Goal: Use online tool/utility: Use online tool/utility

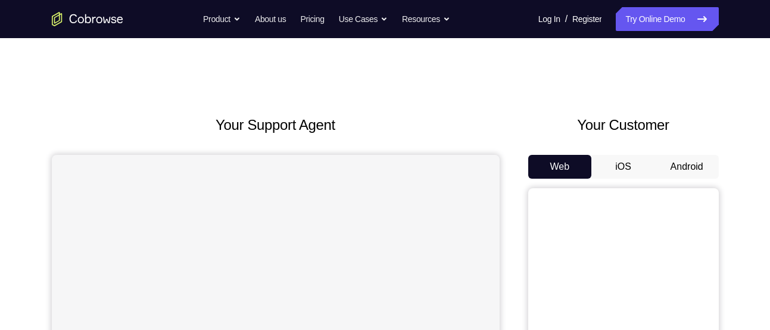
click at [710, 155] on button "Android" at bounding box center [687, 167] width 64 height 24
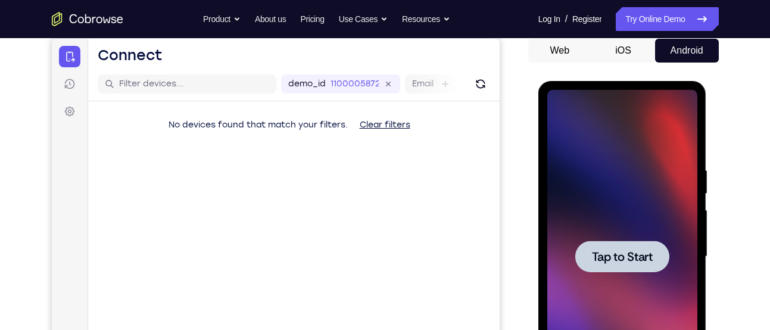
scroll to position [115, 0]
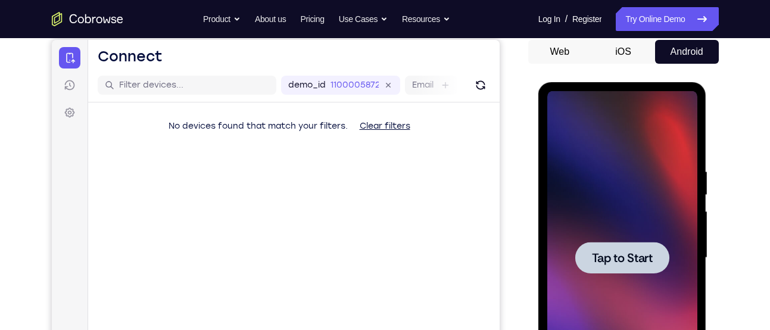
click at [618, 248] on div at bounding box center [622, 258] width 94 height 32
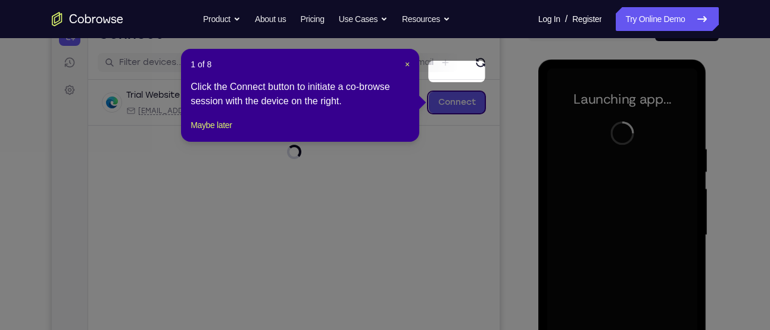
scroll to position [206, 0]
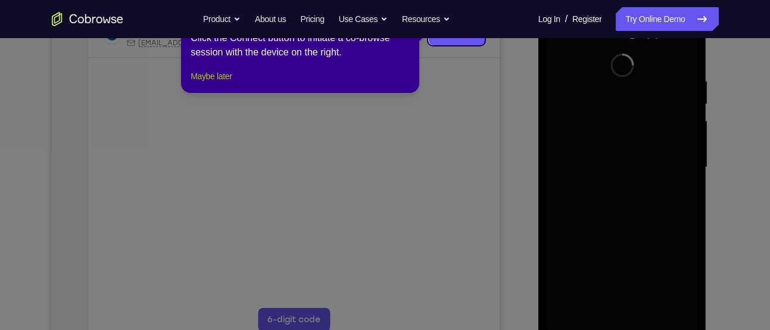
click at [212, 83] on button "Maybe later" at bounding box center [211, 76] width 41 height 14
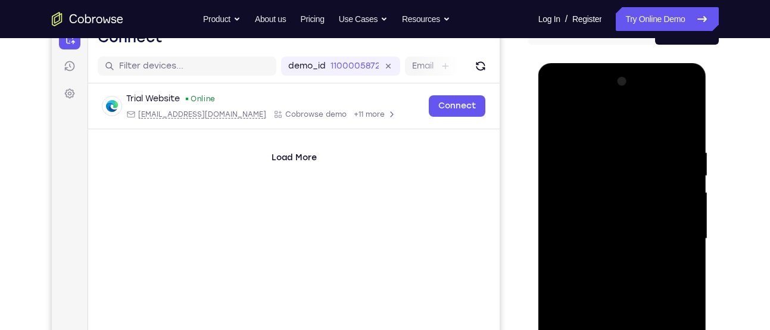
scroll to position [294, 0]
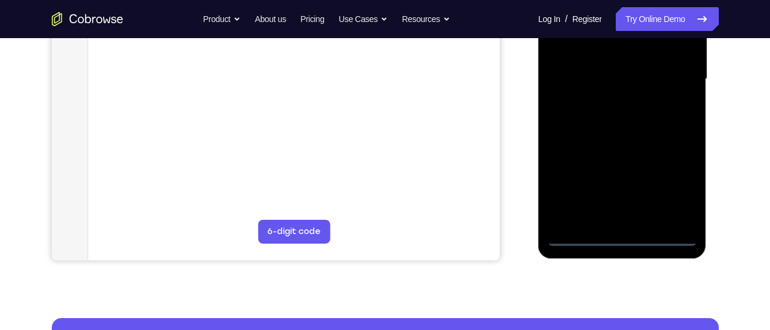
click at [622, 239] on div at bounding box center [622, 79] width 150 height 334
click at [672, 179] on div at bounding box center [622, 79] width 150 height 334
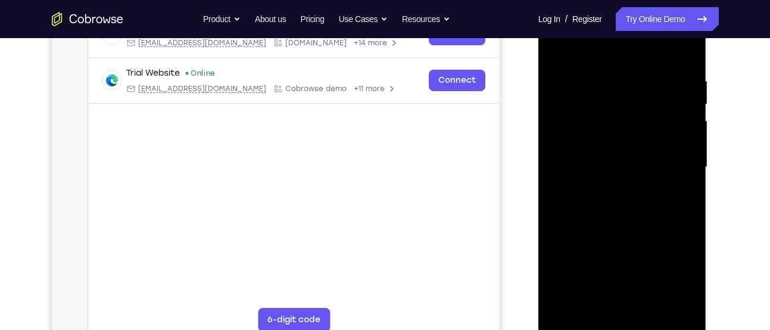
scroll to position [200, 0]
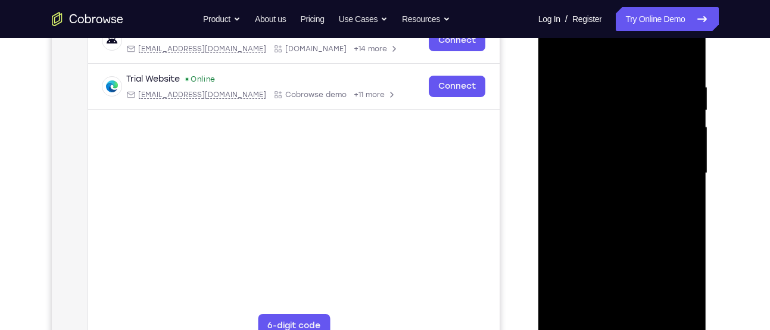
click at [594, 55] on div at bounding box center [622, 174] width 150 height 334
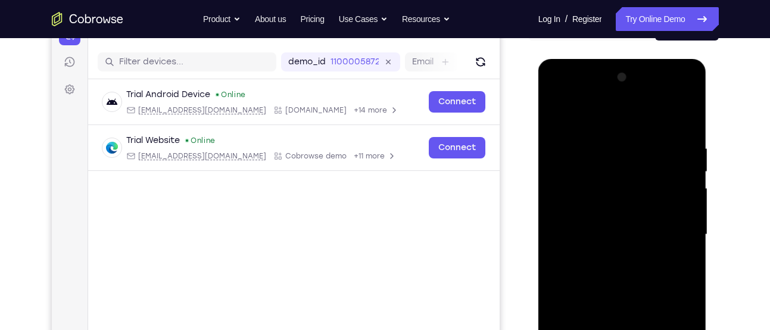
scroll to position [135, 0]
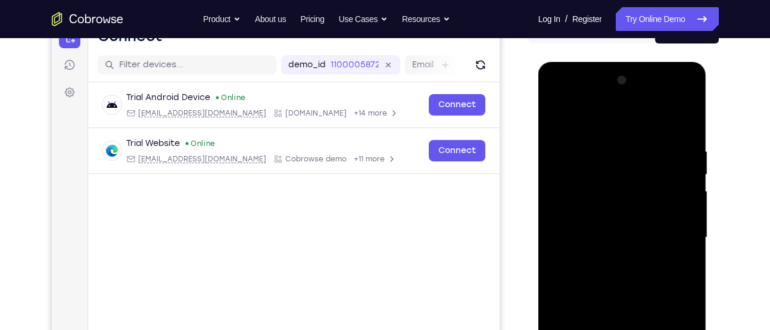
click at [668, 232] on div at bounding box center [622, 238] width 150 height 334
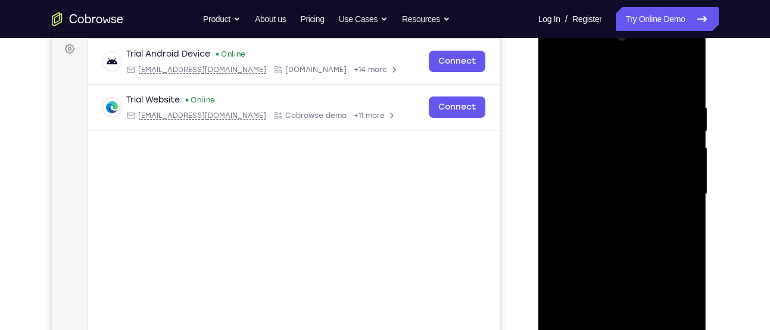
click at [612, 218] on div at bounding box center [622, 194] width 150 height 334
click at [648, 179] on div at bounding box center [622, 194] width 150 height 334
click at [565, 199] on div at bounding box center [622, 194] width 150 height 334
click at [576, 239] on div at bounding box center [622, 194] width 150 height 334
click at [679, 209] on div at bounding box center [622, 194] width 150 height 334
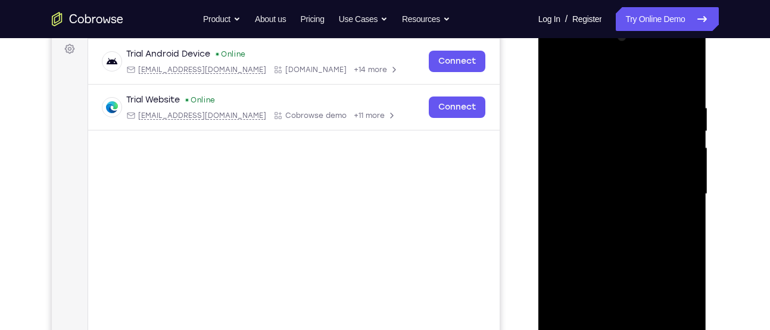
click at [661, 184] on div at bounding box center [622, 194] width 150 height 334
click at [683, 167] on div at bounding box center [622, 194] width 150 height 334
click at [674, 198] on div at bounding box center [622, 194] width 150 height 334
click at [621, 226] on div at bounding box center [622, 194] width 150 height 334
click at [631, 220] on div at bounding box center [622, 194] width 150 height 334
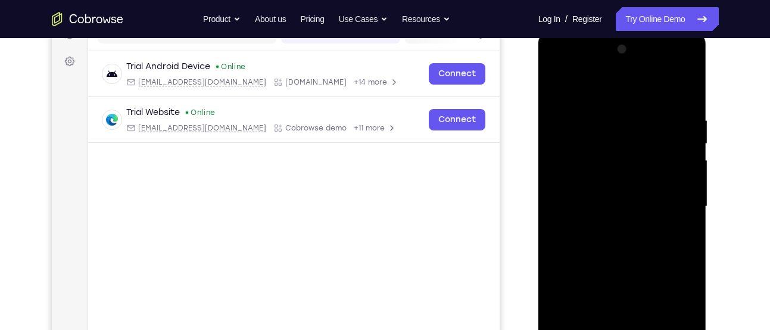
scroll to position [182, 0]
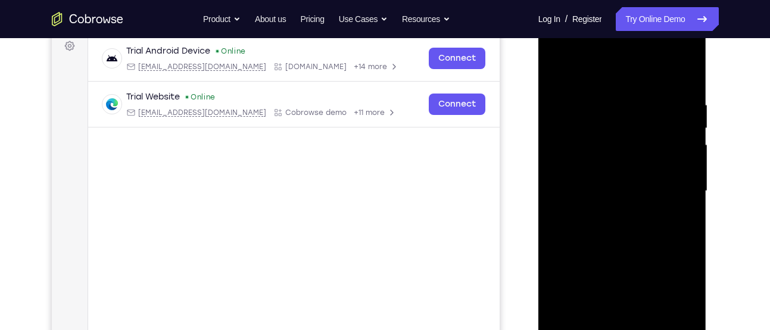
click at [661, 242] on div at bounding box center [622, 191] width 150 height 334
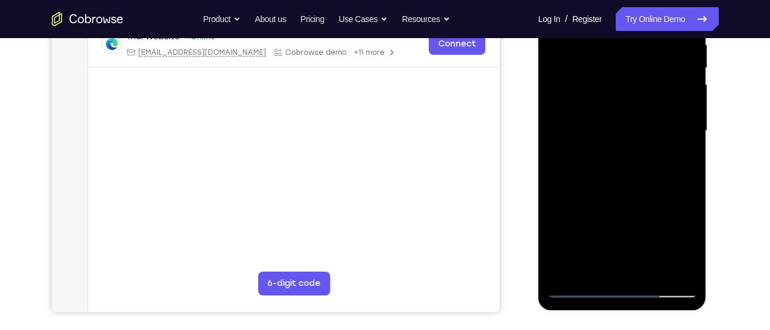
scroll to position [244, 0]
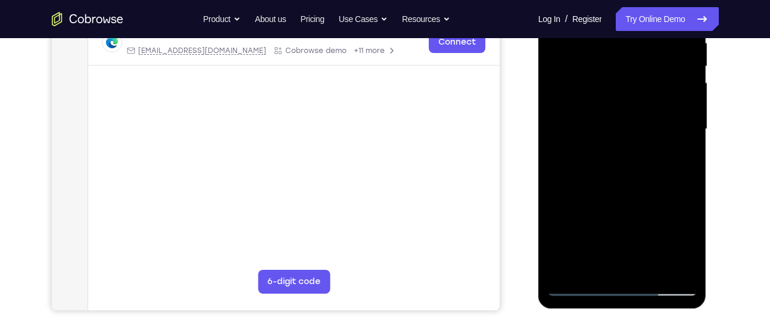
click at [651, 266] on div at bounding box center [622, 129] width 150 height 334
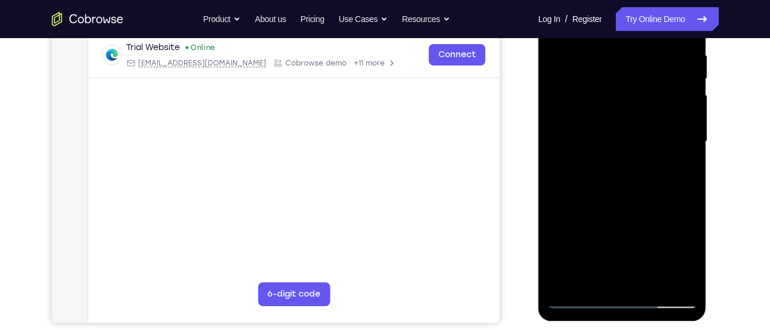
scroll to position [230, 0]
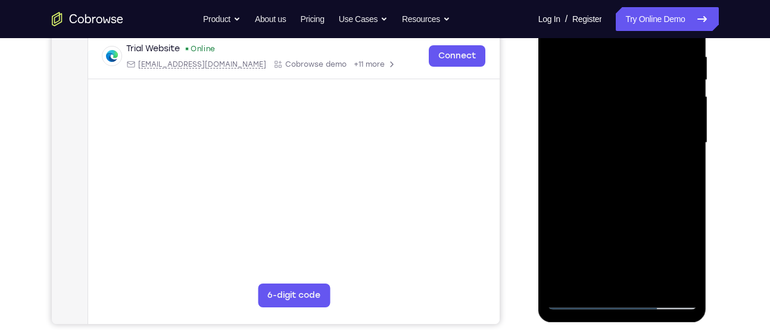
click at [639, 204] on div at bounding box center [622, 143] width 150 height 334
click at [577, 300] on div at bounding box center [622, 143] width 150 height 334
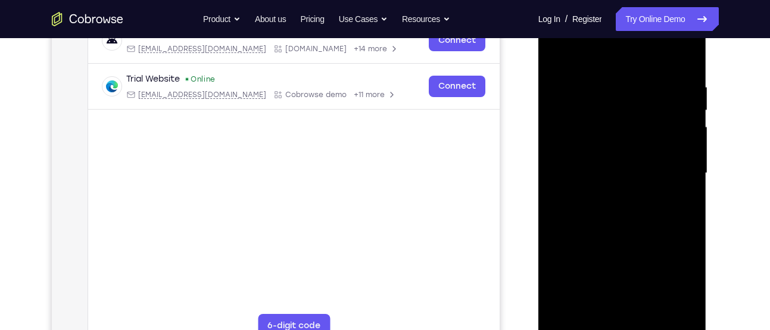
scroll to position [198, 0]
click at [605, 85] on div at bounding box center [622, 175] width 150 height 334
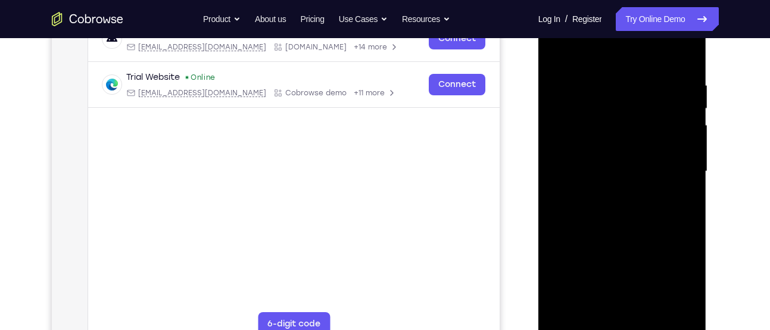
click at [674, 166] on div at bounding box center [622, 172] width 150 height 334
click at [676, 139] on div at bounding box center [622, 172] width 150 height 334
drag, startPoint x: 679, startPoint y: 149, endPoint x: 579, endPoint y: 157, distance: 99.8
click at [579, 157] on div at bounding box center [622, 172] width 150 height 334
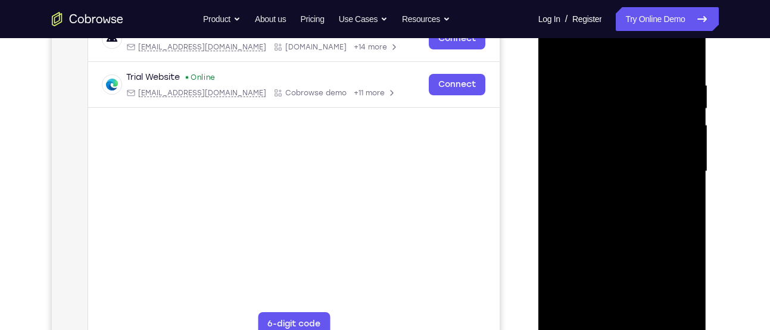
drag, startPoint x: 679, startPoint y: 176, endPoint x: 575, endPoint y: 184, distance: 104.5
click at [575, 184] on div at bounding box center [622, 172] width 150 height 334
drag, startPoint x: 658, startPoint y: 184, endPoint x: 588, endPoint y: 197, distance: 71.4
click at [588, 197] on div at bounding box center [622, 172] width 150 height 334
click at [671, 181] on div at bounding box center [622, 172] width 150 height 334
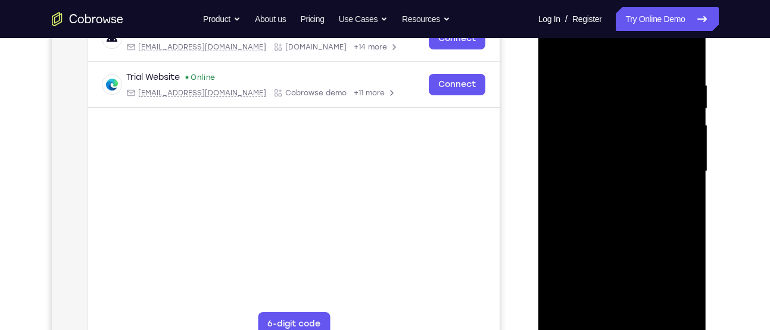
click at [671, 181] on div at bounding box center [622, 172] width 150 height 334
click at [686, 60] on div at bounding box center [622, 172] width 150 height 334
drag, startPoint x: 642, startPoint y: 214, endPoint x: 654, endPoint y: 55, distance: 159.0
click at [654, 55] on div at bounding box center [622, 172] width 150 height 334
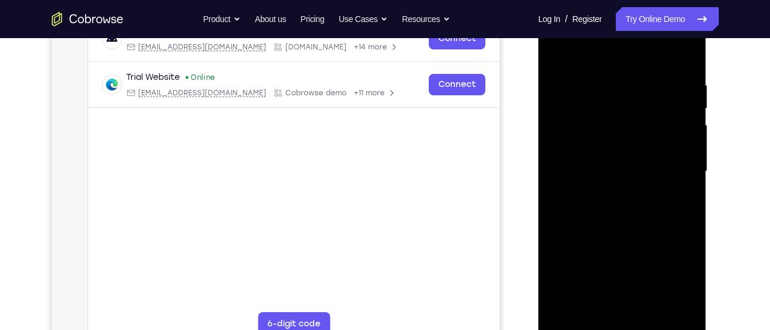
drag, startPoint x: 648, startPoint y: 206, endPoint x: 649, endPoint y: 54, distance: 151.9
click at [649, 54] on div at bounding box center [622, 172] width 150 height 334
drag, startPoint x: 647, startPoint y: 230, endPoint x: 648, endPoint y: 144, distance: 86.4
click at [648, 144] on div at bounding box center [622, 172] width 150 height 334
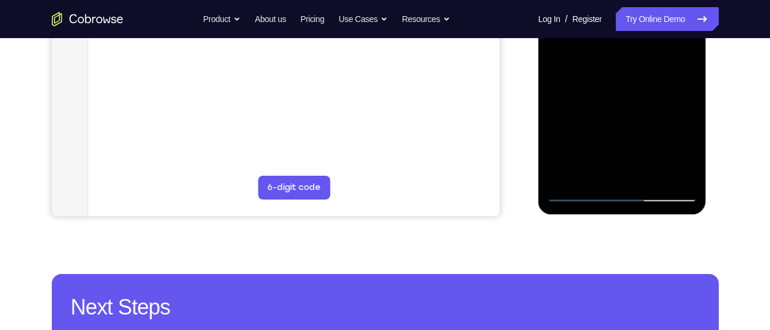
scroll to position [339, 0]
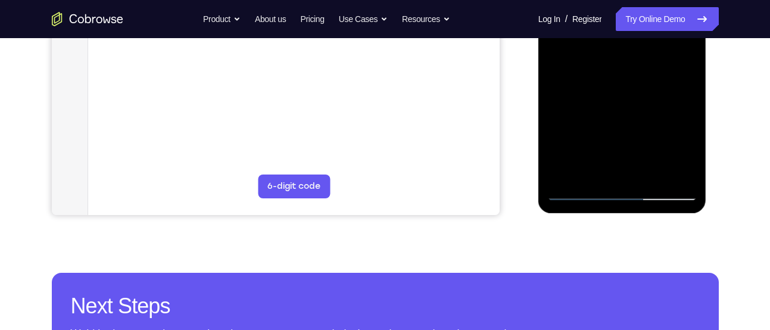
drag, startPoint x: 641, startPoint y: 148, endPoint x: 642, endPoint y: 19, distance: 129.3
click at [642, 19] on div at bounding box center [622, 34] width 150 height 334
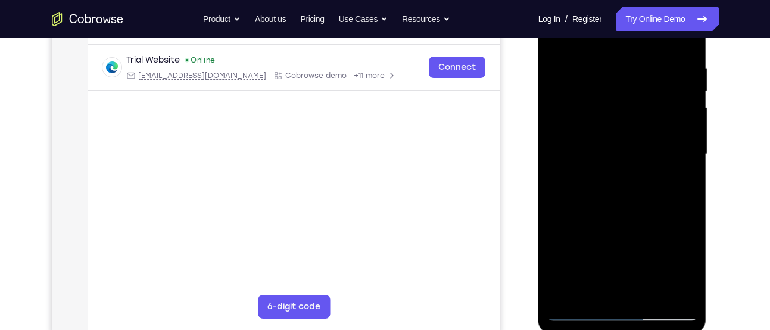
scroll to position [218, 0]
drag, startPoint x: 637, startPoint y: 186, endPoint x: 1197, endPoint y: 14, distance: 586.6
click at [659, 35] on div at bounding box center [622, 155] width 150 height 334
drag, startPoint x: 660, startPoint y: 213, endPoint x: 665, endPoint y: 95, distance: 118.1
click at [665, 95] on div at bounding box center [622, 155] width 150 height 334
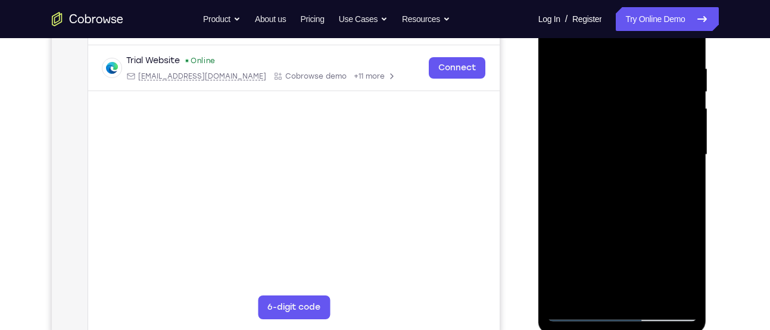
click at [685, 109] on div at bounding box center [622, 155] width 150 height 334
drag, startPoint x: 649, startPoint y: 235, endPoint x: 1189, endPoint y: 1, distance: 587.6
click at [650, 22] on div at bounding box center [622, 155] width 150 height 334
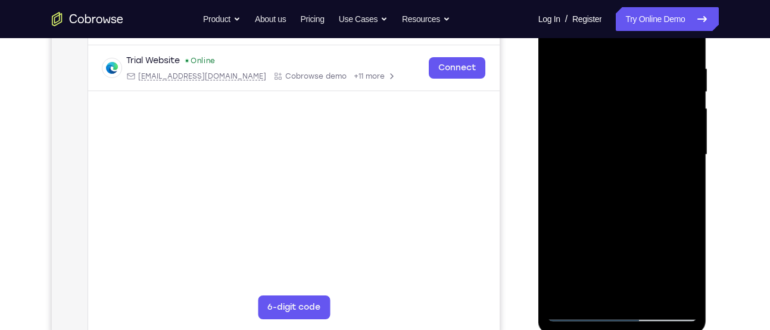
click at [654, 298] on div at bounding box center [622, 155] width 150 height 334
click at [582, 312] on div at bounding box center [622, 155] width 150 height 334
click at [593, 290] on div at bounding box center [622, 155] width 150 height 334
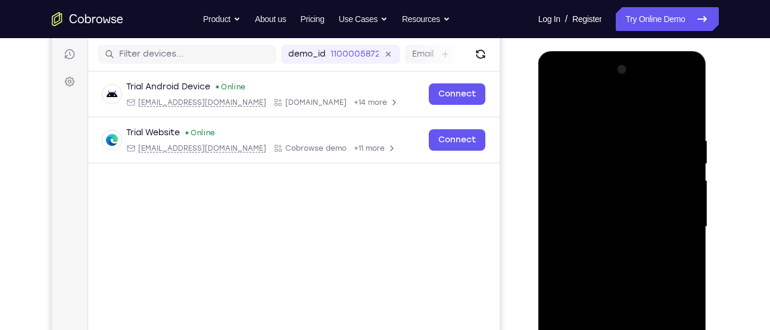
scroll to position [144, 0]
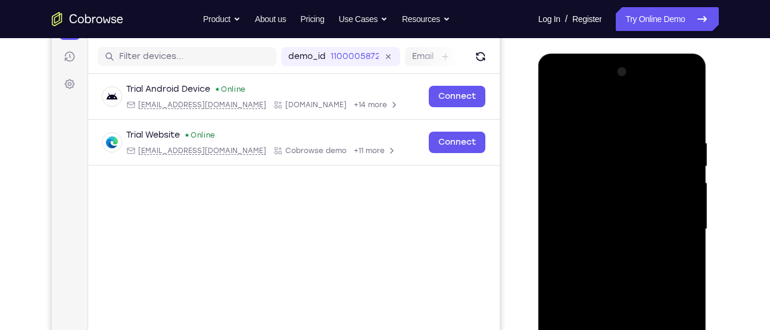
click at [620, 105] on div at bounding box center [622, 230] width 150 height 334
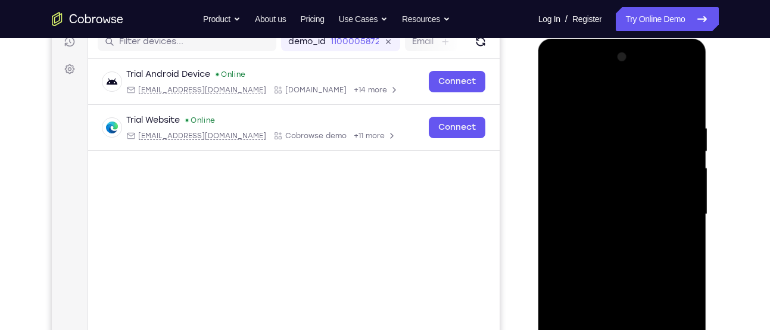
scroll to position [160, 0]
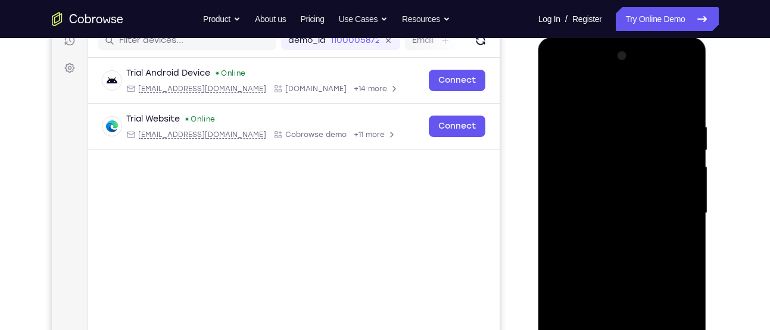
drag, startPoint x: 636, startPoint y: 136, endPoint x: 624, endPoint y: 225, distance: 90.2
click at [624, 225] on div at bounding box center [622, 213] width 150 height 334
click at [597, 120] on div at bounding box center [622, 213] width 150 height 334
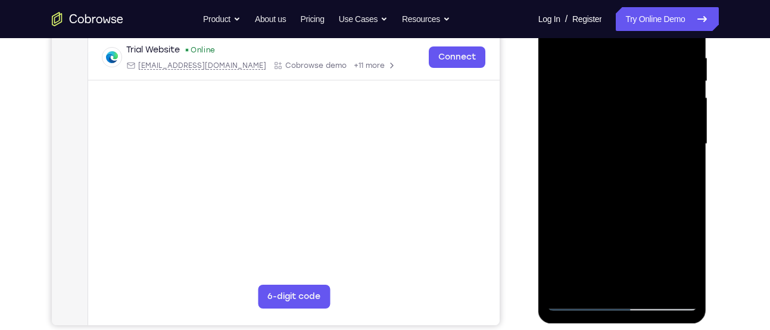
scroll to position [231, 0]
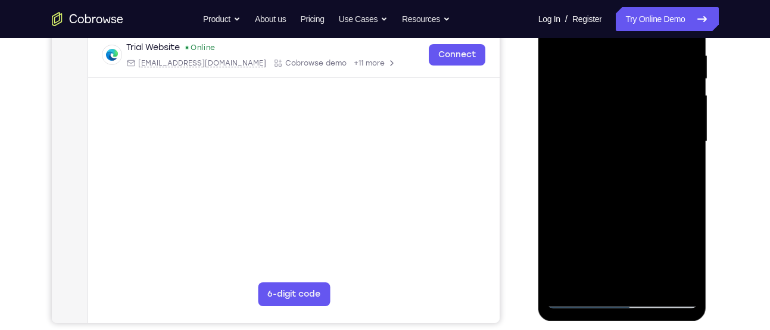
drag, startPoint x: 613, startPoint y: 239, endPoint x: 626, endPoint y: 148, distance: 92.1
click at [626, 148] on div at bounding box center [622, 142] width 150 height 334
drag, startPoint x: 593, startPoint y: 155, endPoint x: 578, endPoint y: 321, distance: 166.2
click at [578, 321] on div at bounding box center [624, 144] width 170 height 357
click at [572, 42] on div at bounding box center [622, 142] width 150 height 334
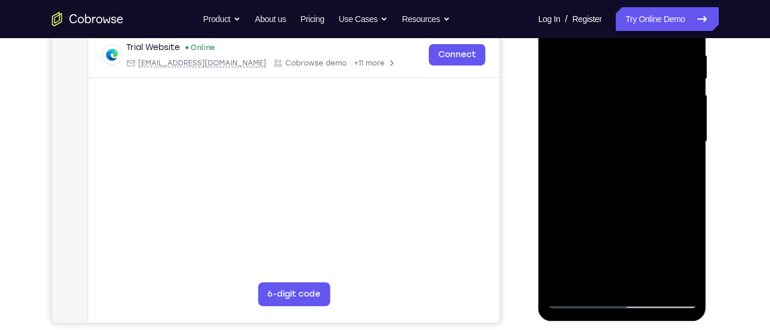
click at [565, 281] on div at bounding box center [622, 142] width 150 height 334
drag, startPoint x: 588, startPoint y: 203, endPoint x: 611, endPoint y: -61, distance: 265.5
click at [611, 0] on html "Online web based iOS Simulators and Android Emulators. Run iPhone, iPad, Mobile…" at bounding box center [624, 144] width 170 height 357
drag, startPoint x: 624, startPoint y: 197, endPoint x: 621, endPoint y: -61, distance: 258.6
click at [621, 0] on html "Online web based iOS Simulators and Android Emulators. Run iPhone, iPad, Mobile…" at bounding box center [624, 144] width 170 height 357
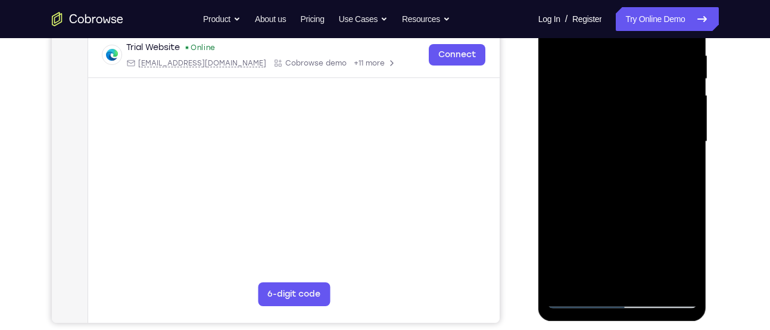
drag, startPoint x: 626, startPoint y: 193, endPoint x: 631, endPoint y: 30, distance: 162.7
click at [631, 30] on div at bounding box center [622, 142] width 150 height 334
click at [678, 284] on div at bounding box center [622, 142] width 150 height 334
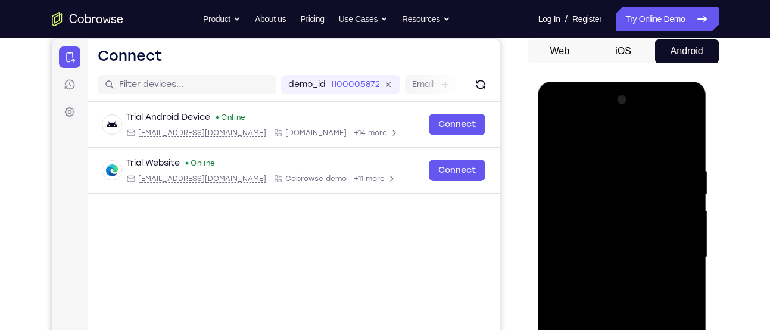
scroll to position [115, 0]
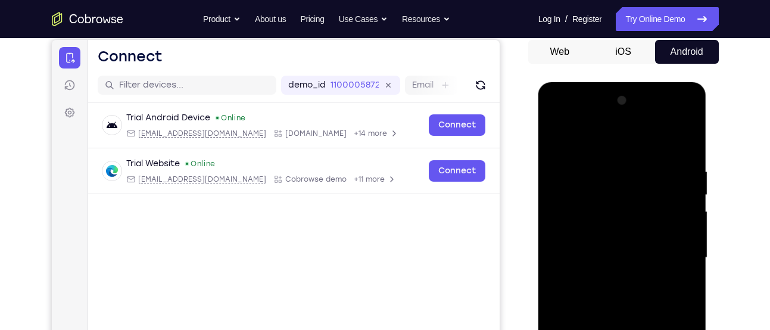
click at [553, 135] on div at bounding box center [622, 258] width 150 height 334
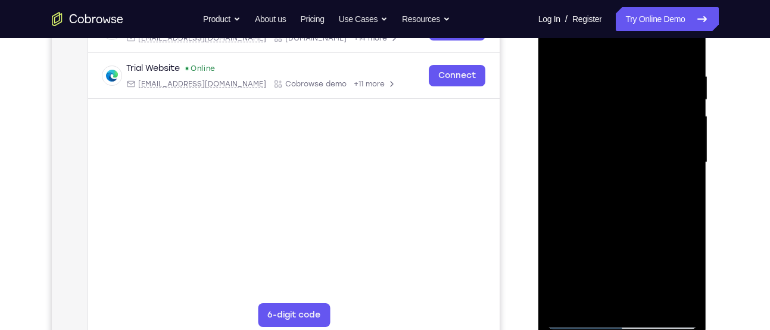
scroll to position [212, 0]
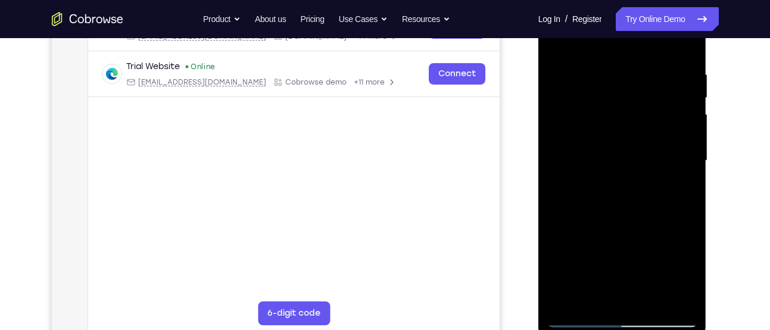
drag, startPoint x: 633, startPoint y: 251, endPoint x: 648, endPoint y: -57, distance: 307.8
click at [648, 0] on html "Online web based iOS Simulators and Android Emulators. Run iPhone, iPad, Mobile…" at bounding box center [624, 163] width 170 height 357
click at [581, 263] on div at bounding box center [622, 161] width 150 height 334
click at [633, 185] on div at bounding box center [622, 161] width 150 height 334
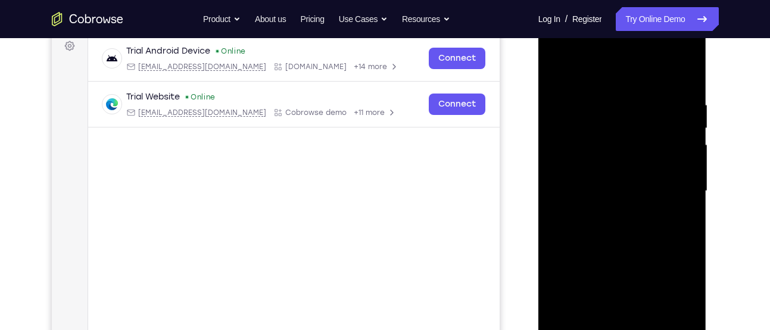
scroll to position [182, 0]
